Goal: Information Seeking & Learning: Compare options

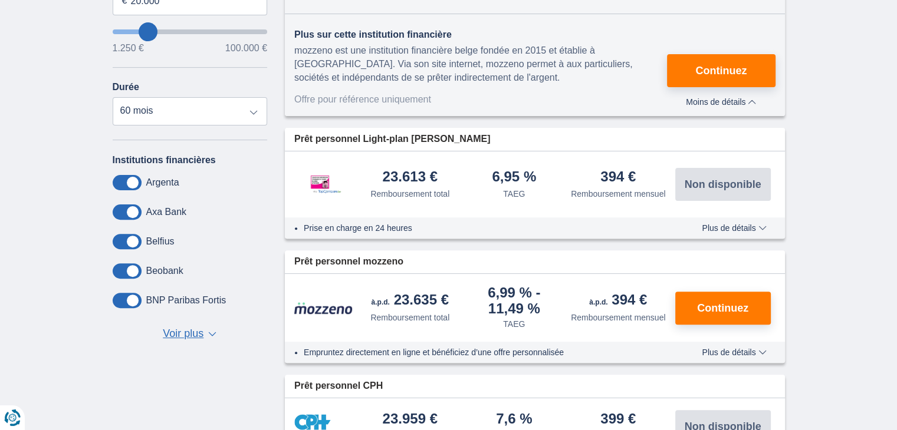
scroll to position [354, 0]
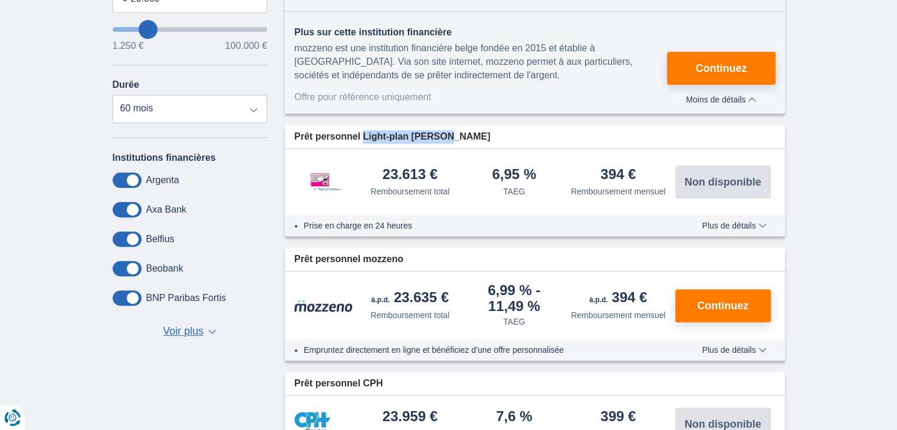
drag, startPoint x: 361, startPoint y: 133, endPoint x: 469, endPoint y: 137, distance: 108.0
click at [469, 137] on div "Prêt personnel Light-plan [PERSON_NAME]" at bounding box center [535, 137] width 500 height 23
click at [761, 225] on span "Plus de détails" at bounding box center [734, 226] width 64 height 8
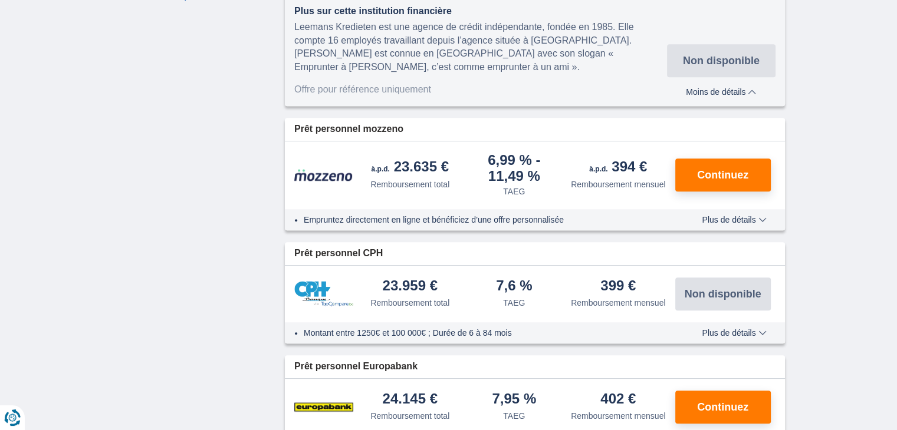
scroll to position [708, 0]
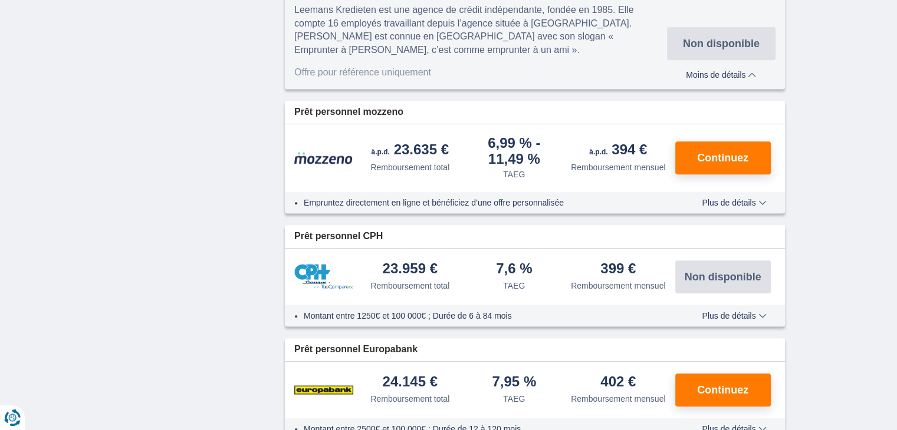
click at [761, 317] on span "Plus de détails" at bounding box center [734, 316] width 64 height 8
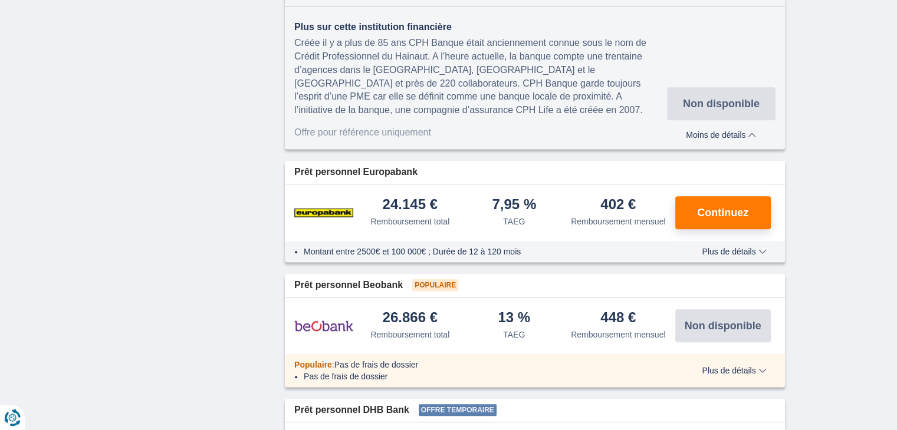
scroll to position [1120, 0]
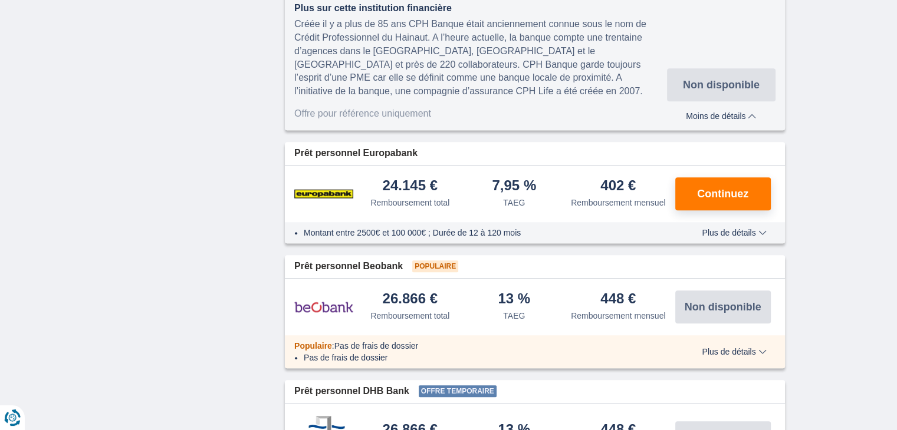
click at [763, 229] on span "Plus de détails" at bounding box center [734, 233] width 64 height 8
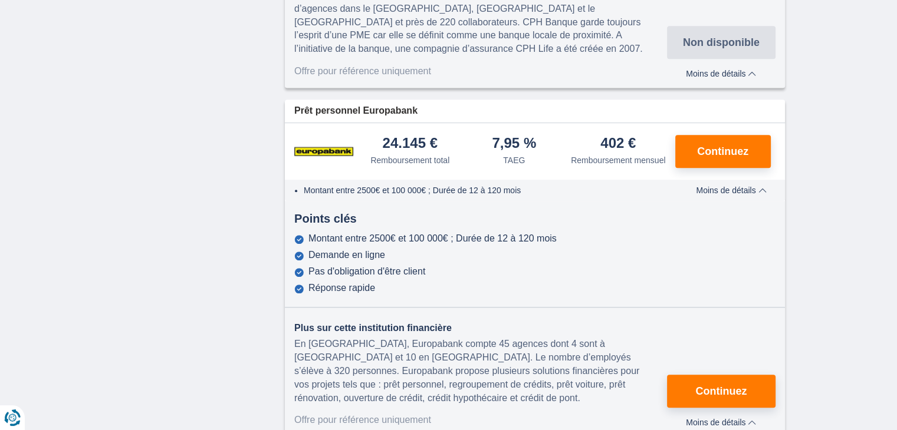
scroll to position [1238, 0]
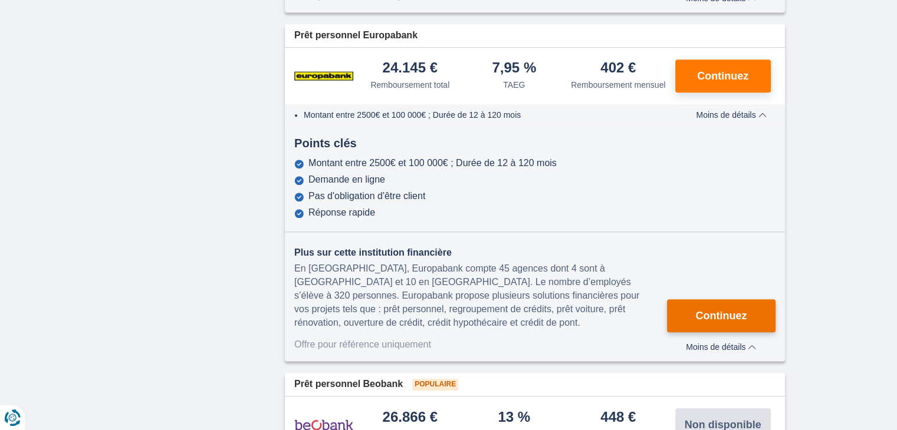
click at [724, 319] on span "Continuez" at bounding box center [720, 316] width 51 height 11
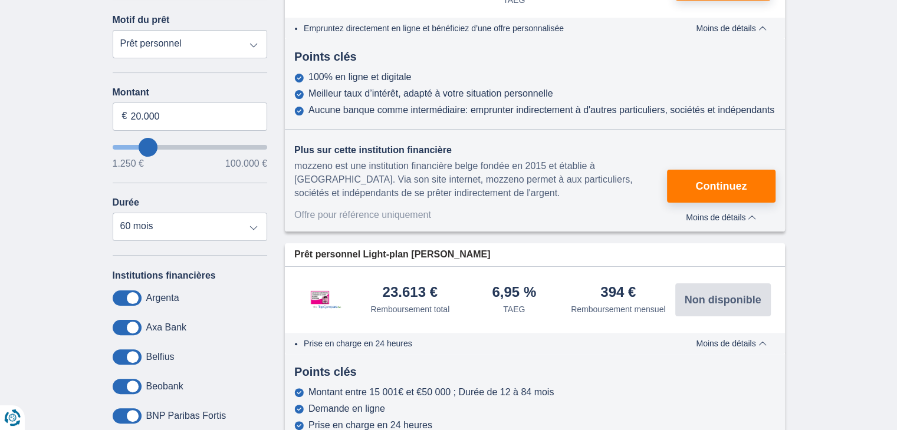
scroll to position [118, 0]
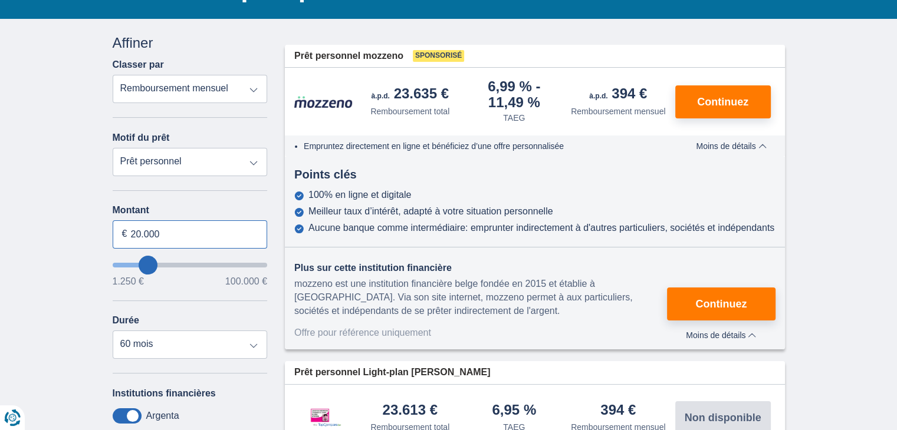
drag, startPoint x: 140, startPoint y: 228, endPoint x: 129, endPoint y: 228, distance: 11.2
click at [129, 228] on input "20.000" at bounding box center [190, 235] width 155 height 28
type input "30.000"
type input "30250"
click at [224, 303] on div "Montant 30.000 € 1.250 € 100.000 € Durée 12 mois 18 mois 24 mois 30 mois 36 moi…" at bounding box center [190, 282] width 155 height 154
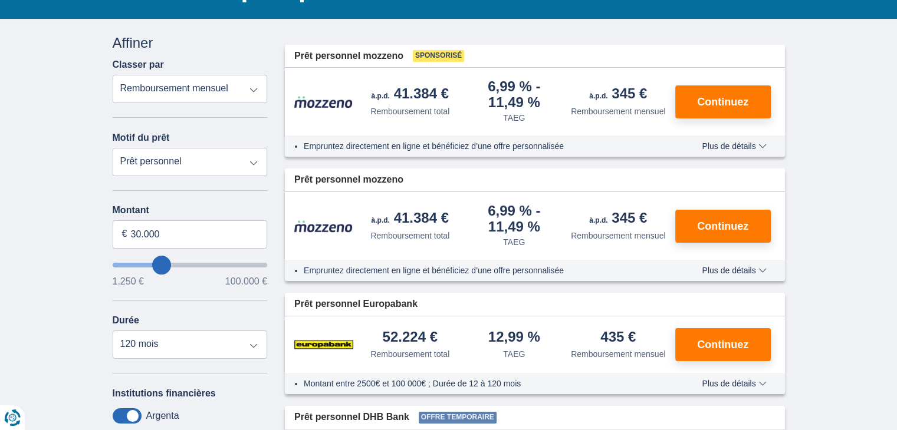
drag, startPoint x: 396, startPoint y: 86, endPoint x: 445, endPoint y: 90, distance: 49.2
click at [445, 90] on div "41.384 €" at bounding box center [409, 95] width 77 height 17
click at [406, 89] on div "41.384 €" at bounding box center [409, 95] width 77 height 17
click at [403, 89] on div "41.384 €" at bounding box center [409, 95] width 77 height 17
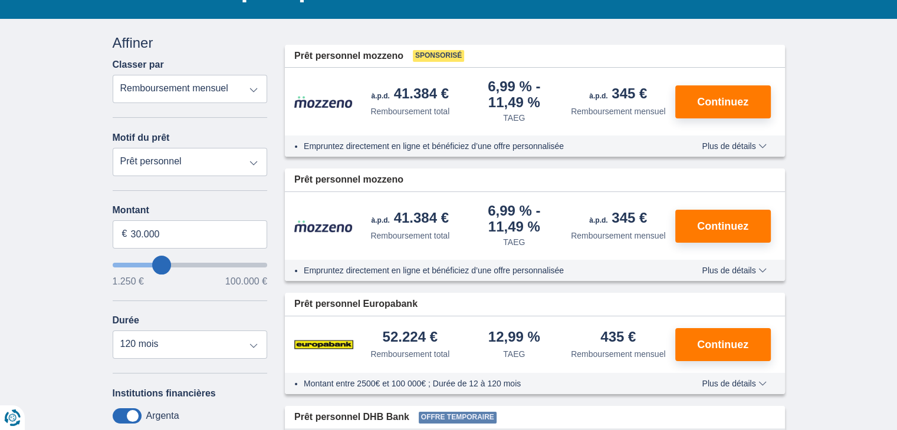
click at [513, 330] on div "12,99 %" at bounding box center [514, 338] width 52 height 16
click at [197, 349] on select "12 mois 18 mois 24 mois 30 mois 36 mois 42 mois 48 mois 60 mois 72 mois 84 mois…" at bounding box center [190, 345] width 155 height 28
select select "60"
click at [113, 331] on select "12 mois 18 mois 24 mois 30 mois 36 mois 42 mois 48 mois 60 mois 72 mois 84 mois…" at bounding box center [190, 345] width 155 height 28
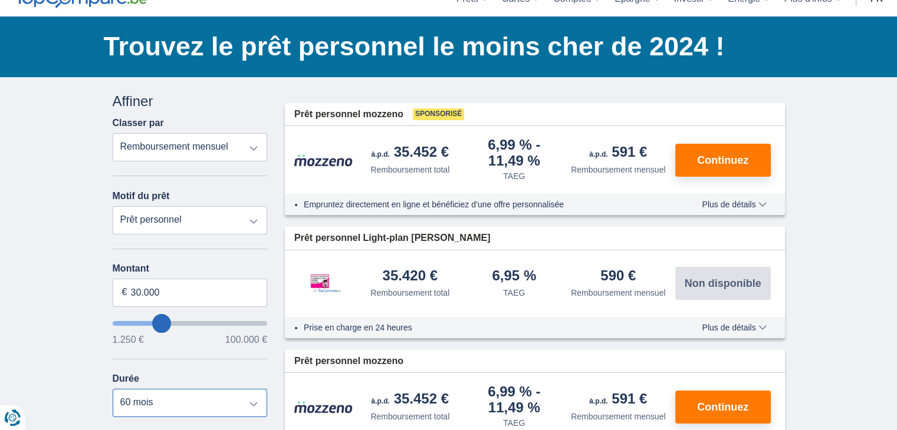
scroll to position [59, 0]
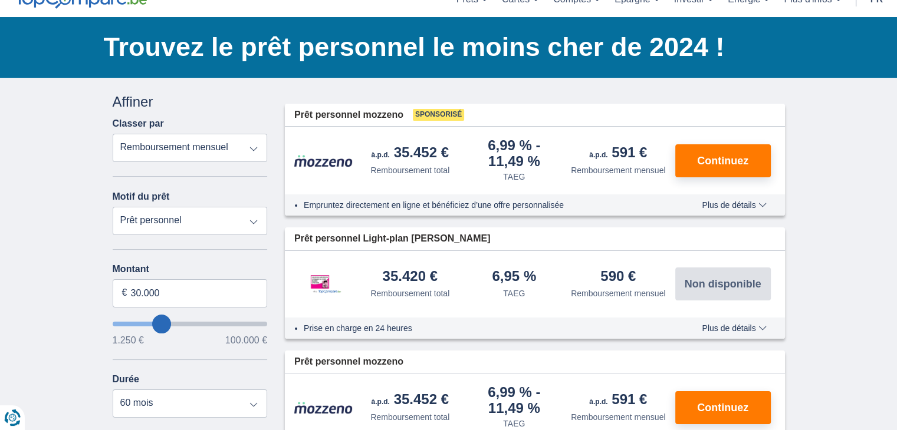
click at [244, 146] on select "Remboursement total TAEG Remboursement mensuel" at bounding box center [190, 148] width 155 height 28
select select "trp+"
click at [113, 134] on select "Remboursement total TAEG Remboursement mensuel" at bounding box center [190, 148] width 155 height 28
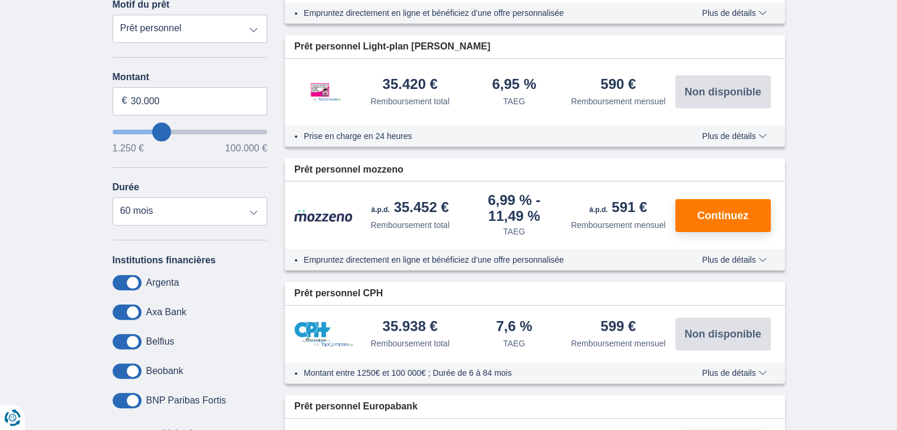
scroll to position [295, 0]
